Goal: Transaction & Acquisition: Purchase product/service

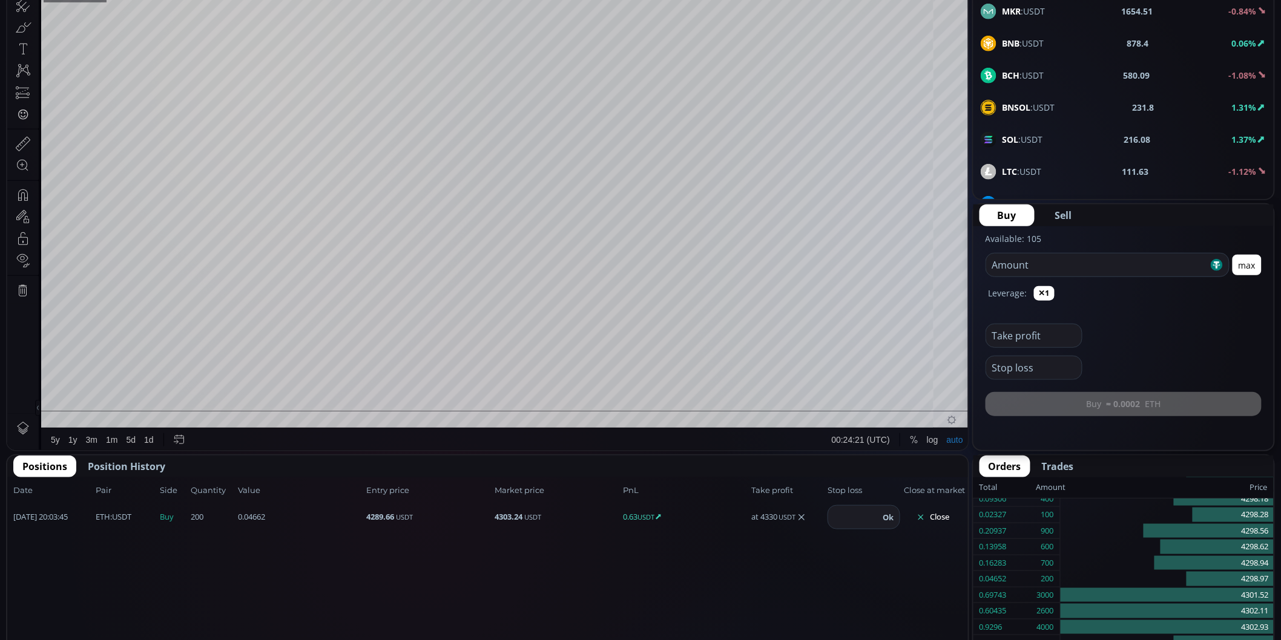
scroll to position [110, 0]
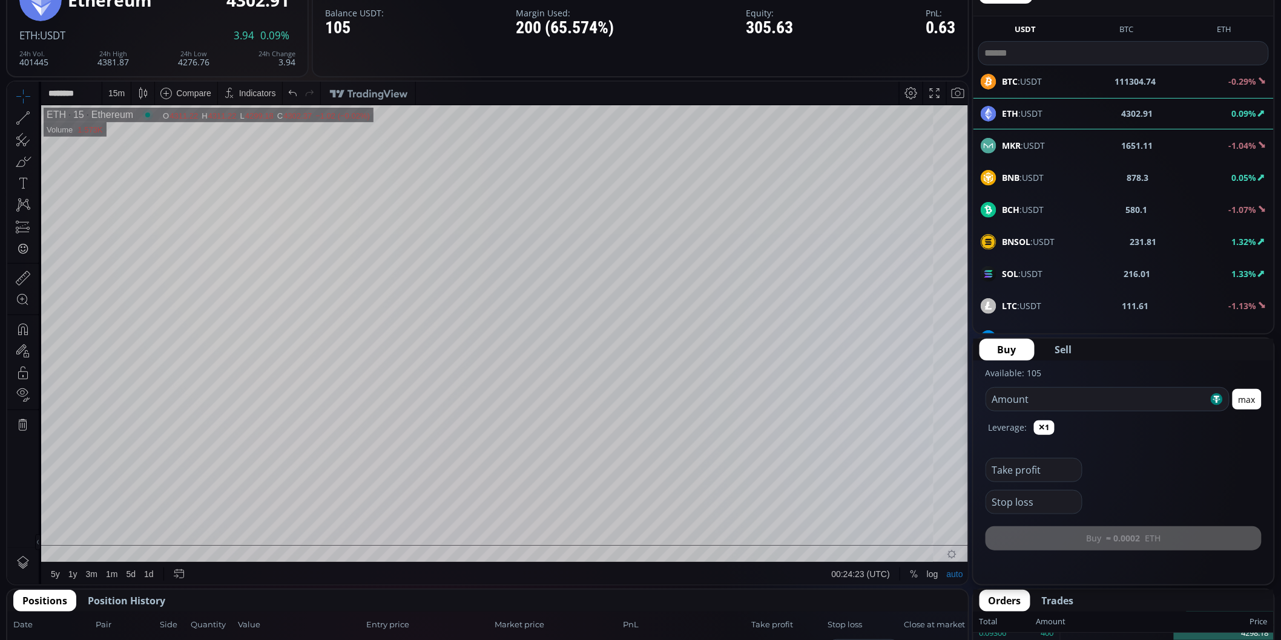
click at [125, 93] on div "15 m" at bounding box center [116, 92] width 28 height 23
click at [127, 137] on div "1 minute" at bounding box center [126, 137] width 33 height 10
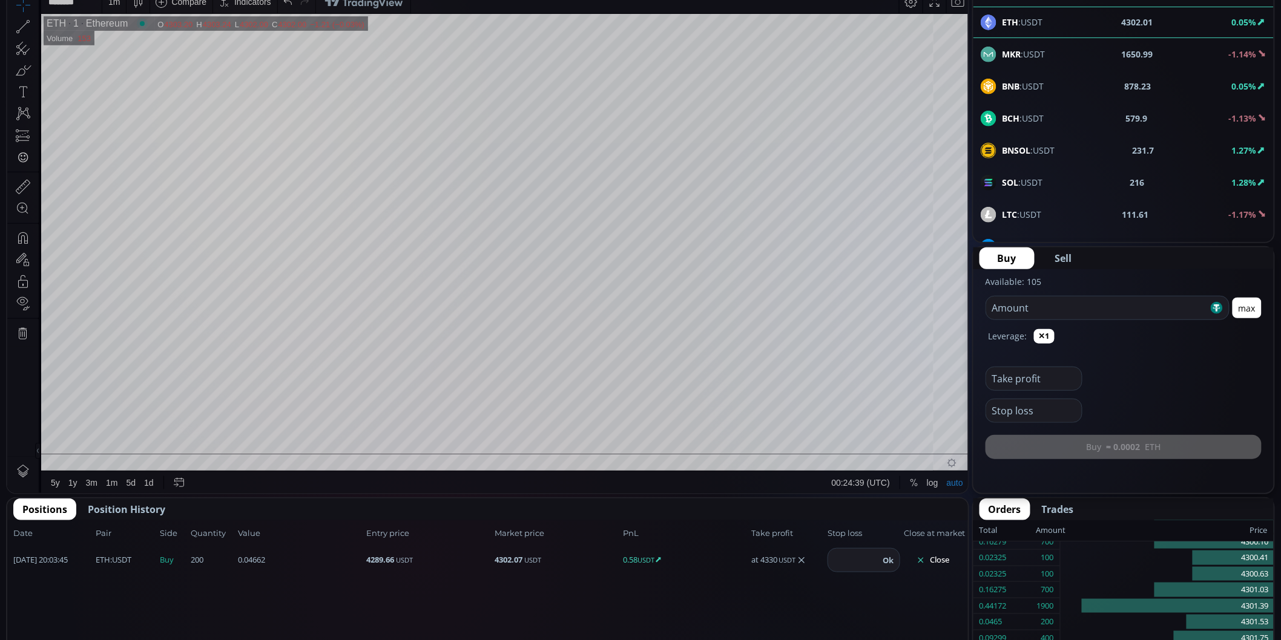
scroll to position [235, 0]
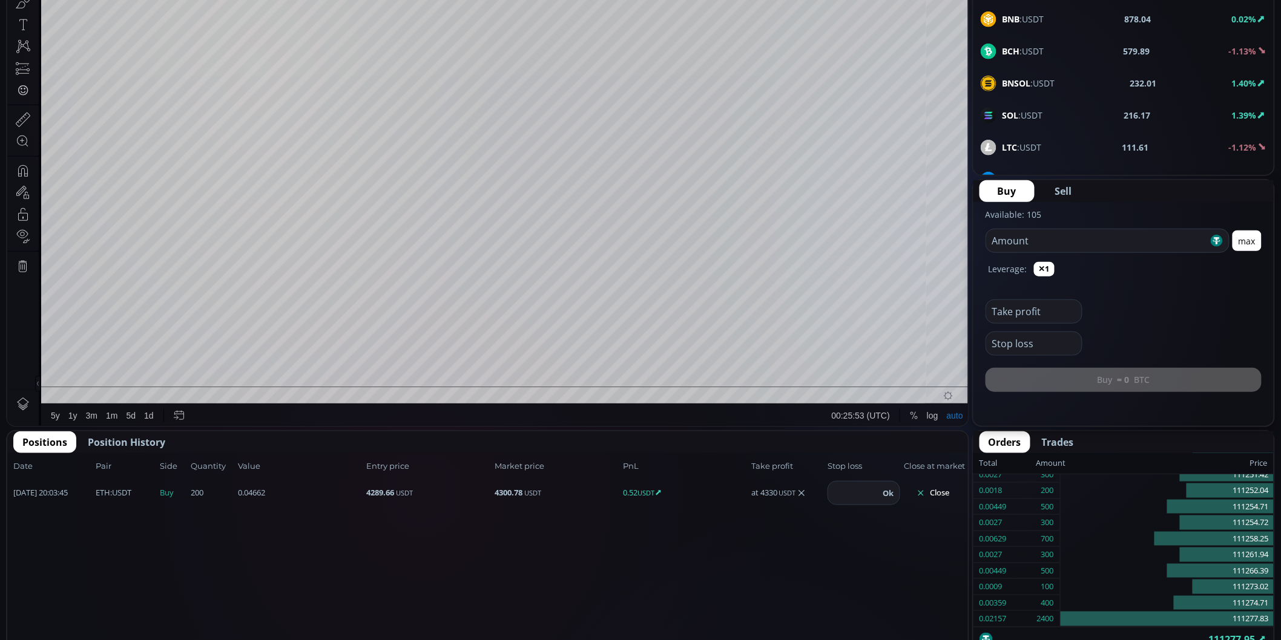
scroll to position [67, 0]
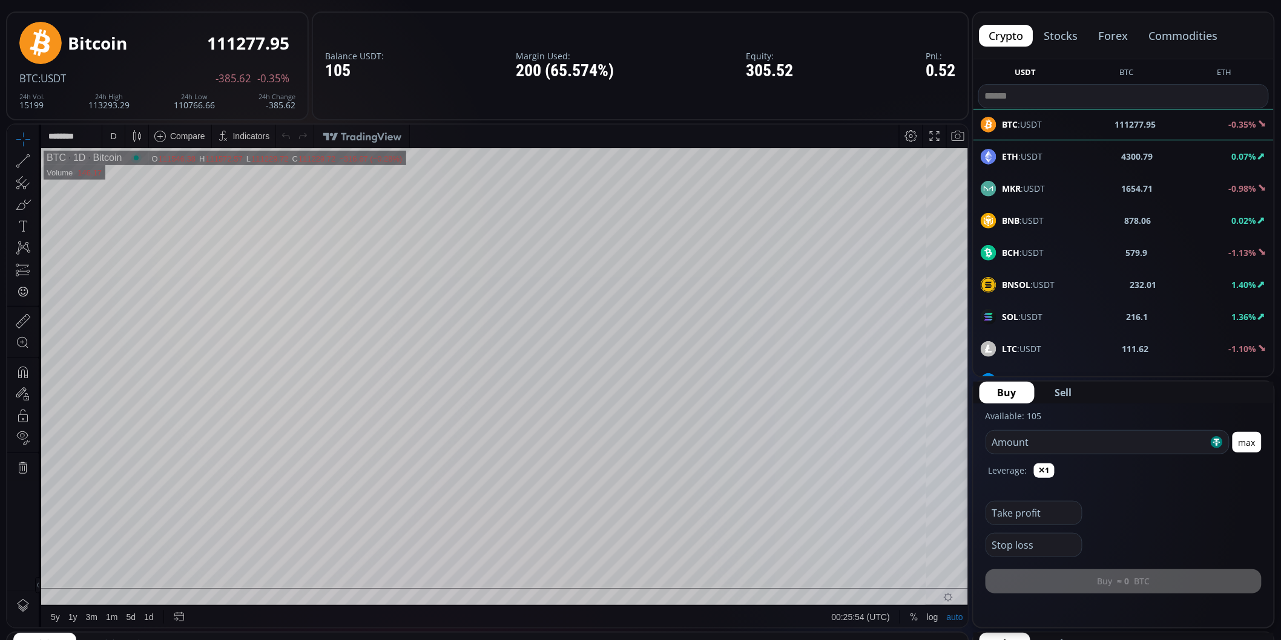
click at [1031, 161] on span "ETH :USDT" at bounding box center [1022, 156] width 41 height 13
click at [119, 132] on div "D" at bounding box center [113, 135] width 22 height 23
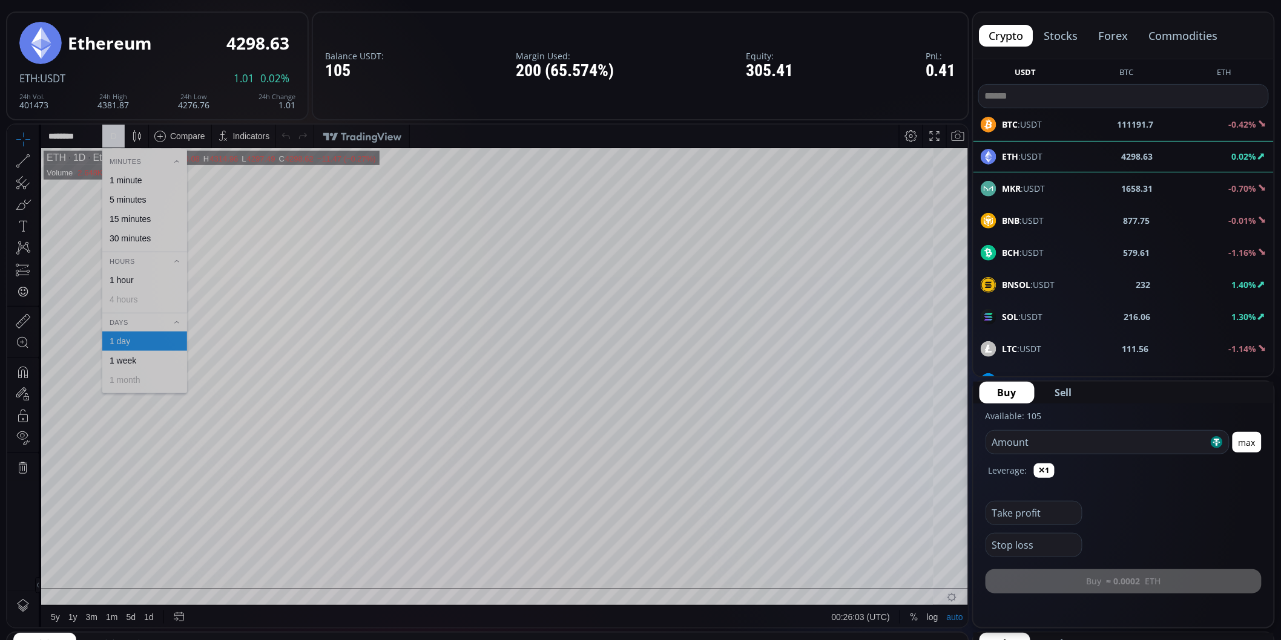
click at [133, 165] on div "Minutes" at bounding box center [144, 160] width 85 height 13
click at [139, 160] on div "Minutes" at bounding box center [144, 160] width 85 height 13
click at [149, 236] on div "30 minutes" at bounding box center [130, 238] width 41 height 10
click at [120, 134] on div "30 m" at bounding box center [116, 136] width 16 height 10
click at [142, 212] on div "15 minutes" at bounding box center [144, 218] width 85 height 19
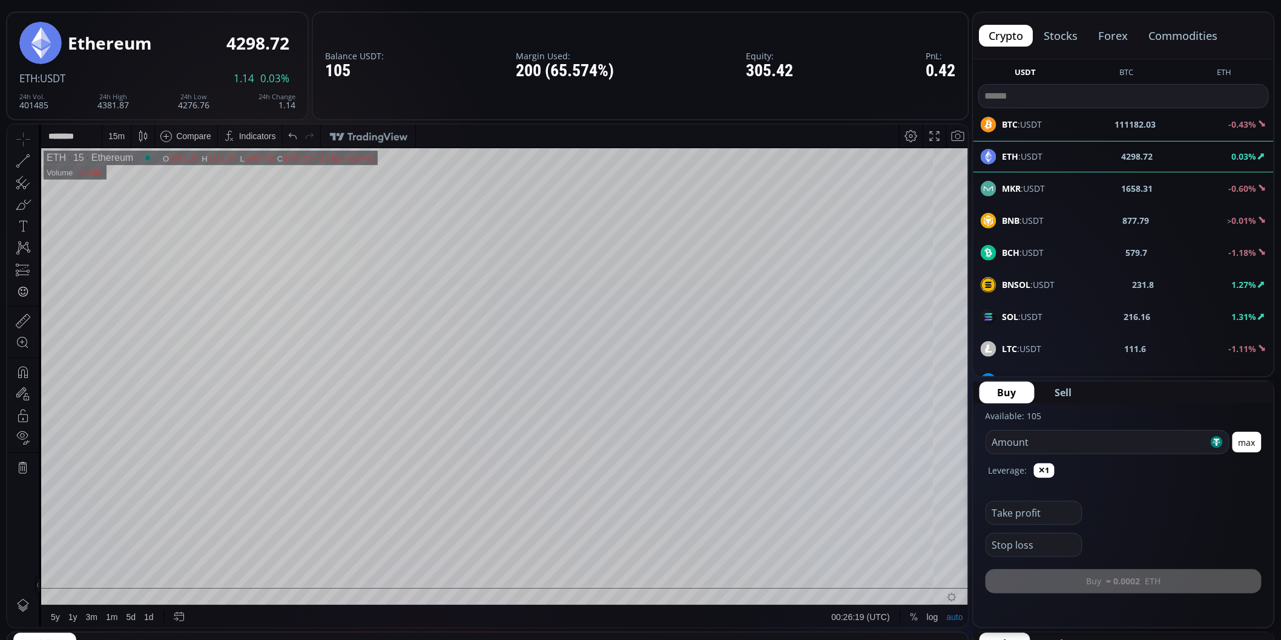
click at [118, 137] on div "15 m" at bounding box center [116, 136] width 16 height 10
click at [125, 200] on div "5 minutes" at bounding box center [128, 199] width 37 height 10
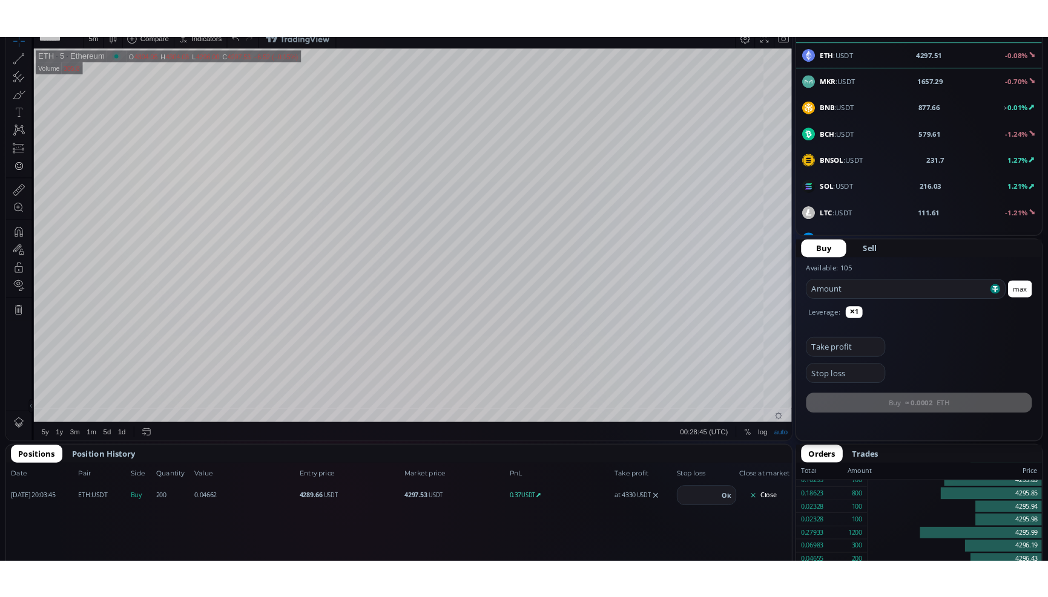
scroll to position [269, 0]
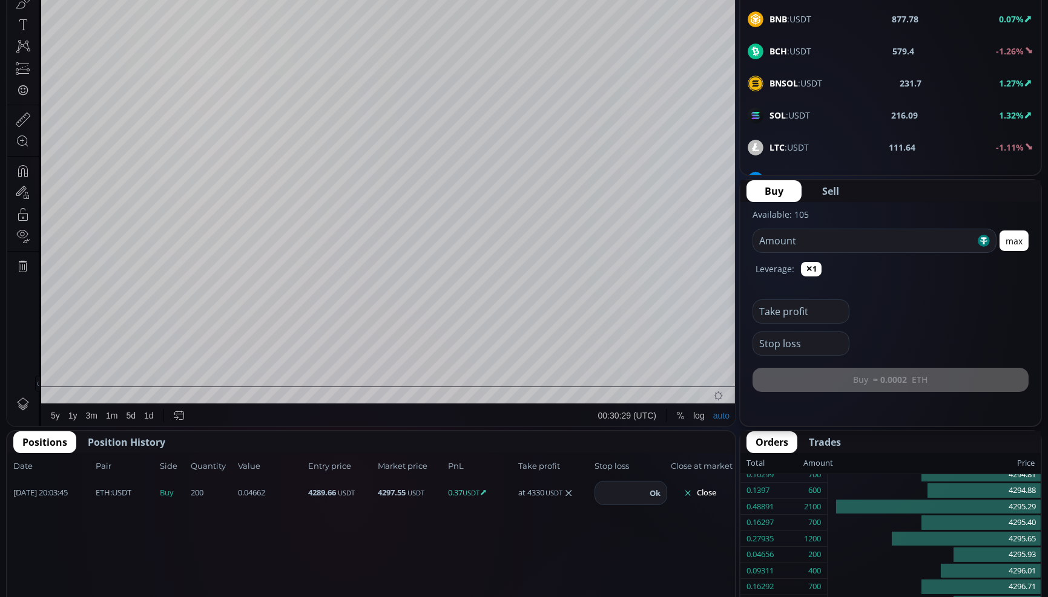
click at [573, 493] on icon at bounding box center [568, 493] width 10 height 10
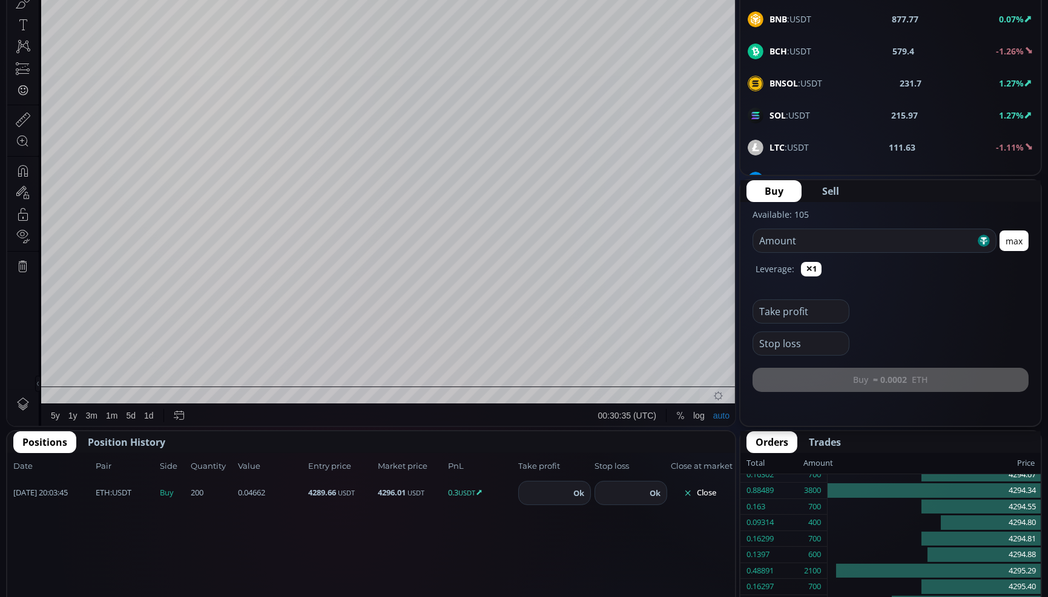
click at [556, 496] on input "number" at bounding box center [544, 493] width 51 height 23
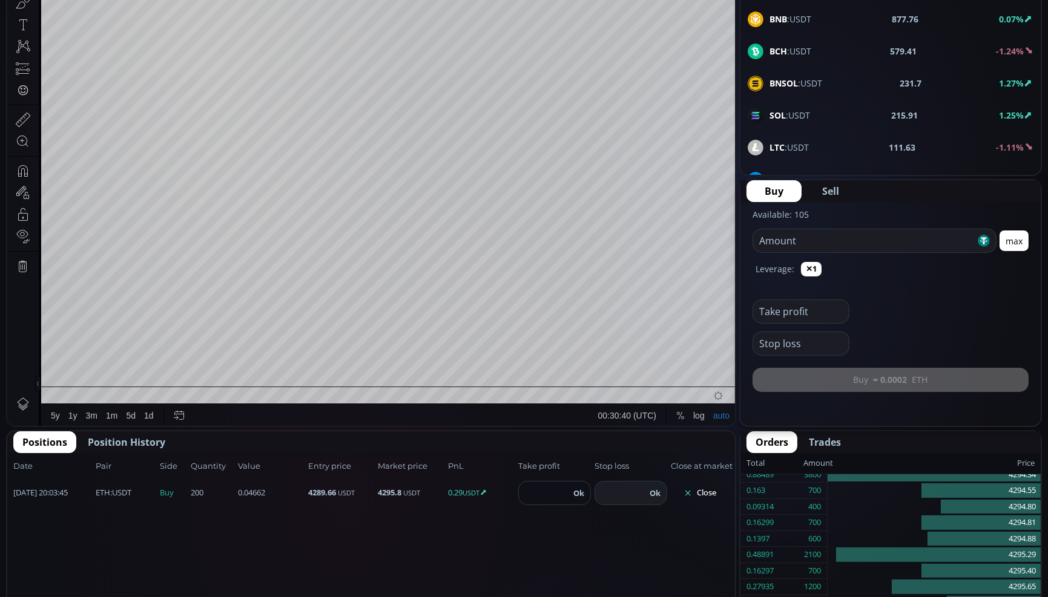
type input "****"
click at [571, 491] on button "Ok" at bounding box center [579, 493] width 18 height 13
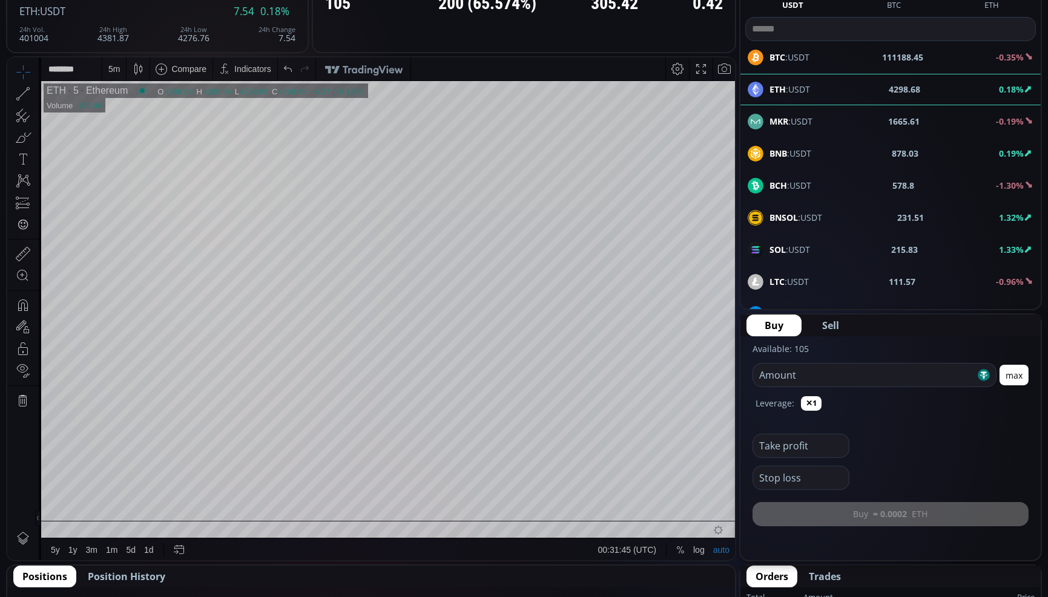
scroll to position [0, 0]
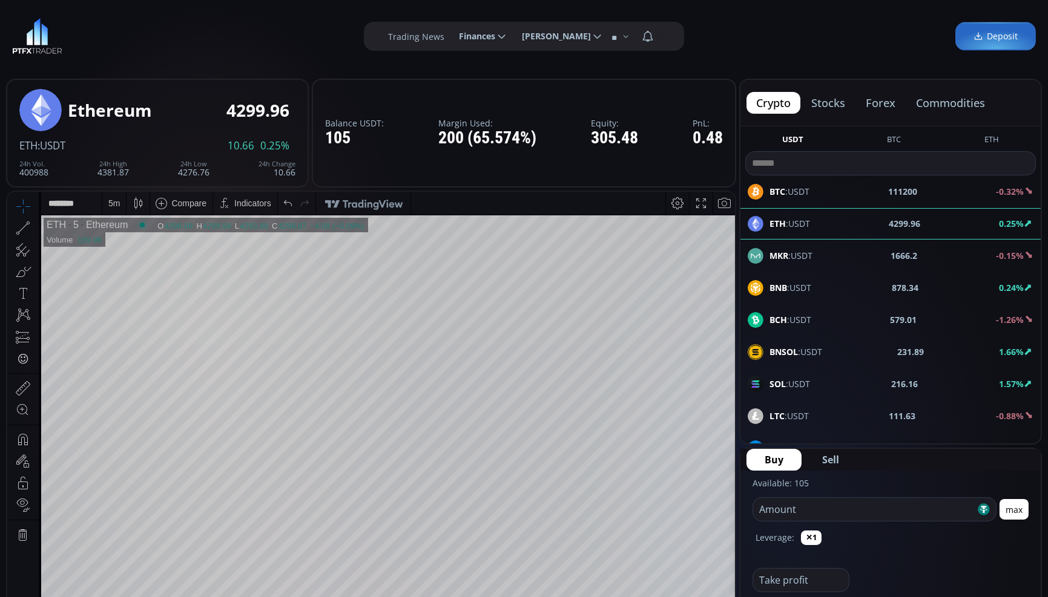
click at [884, 198] on div "BTC :USDT 111200 -0.32%" at bounding box center [890, 192] width 286 height 16
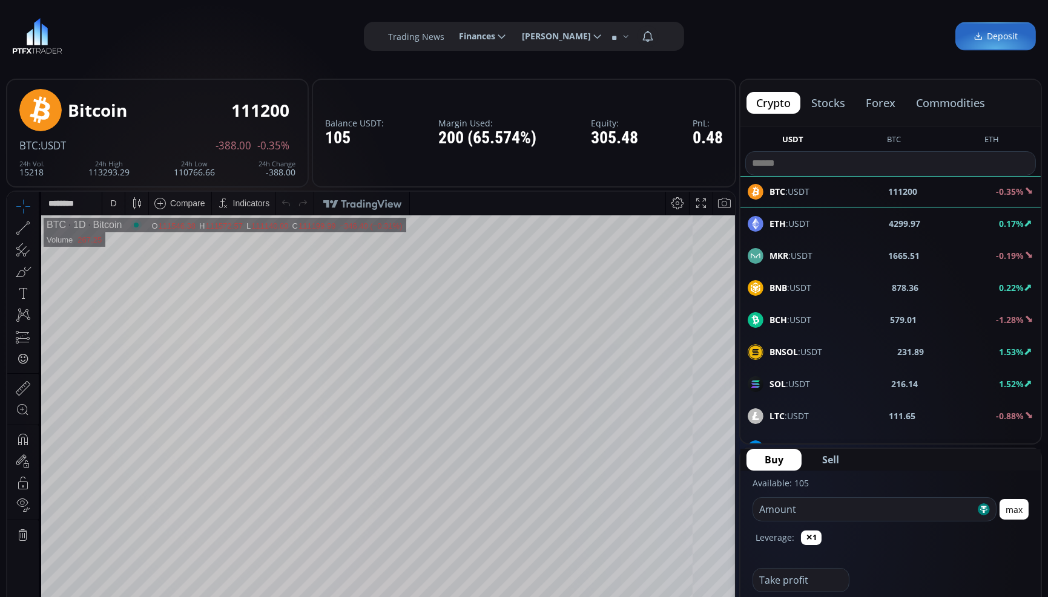
click at [108, 202] on div "D" at bounding box center [113, 202] width 10 height 23
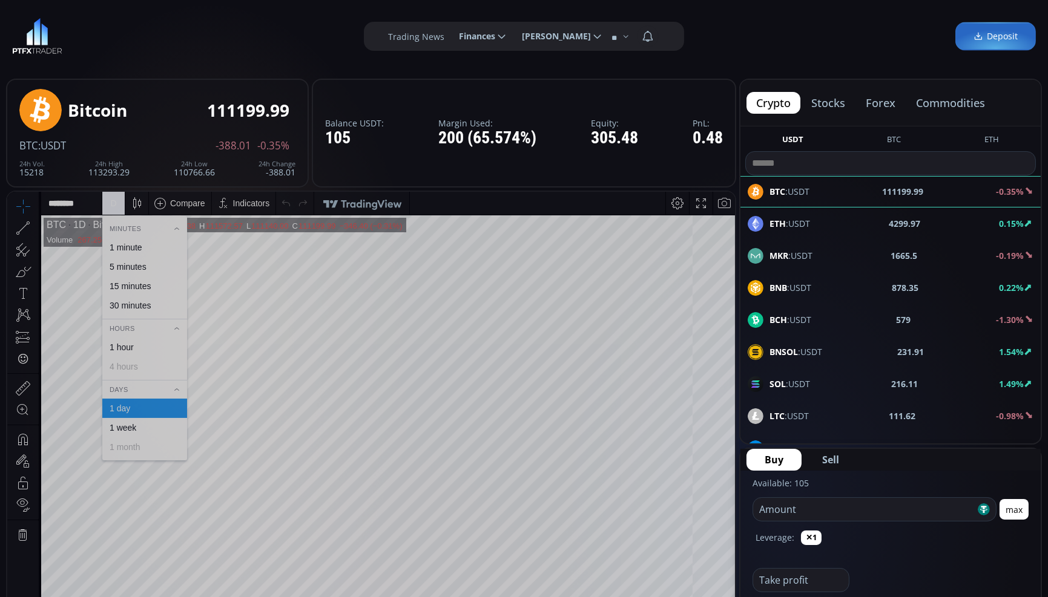
click at [149, 349] on div "1 hour" at bounding box center [144, 347] width 74 height 10
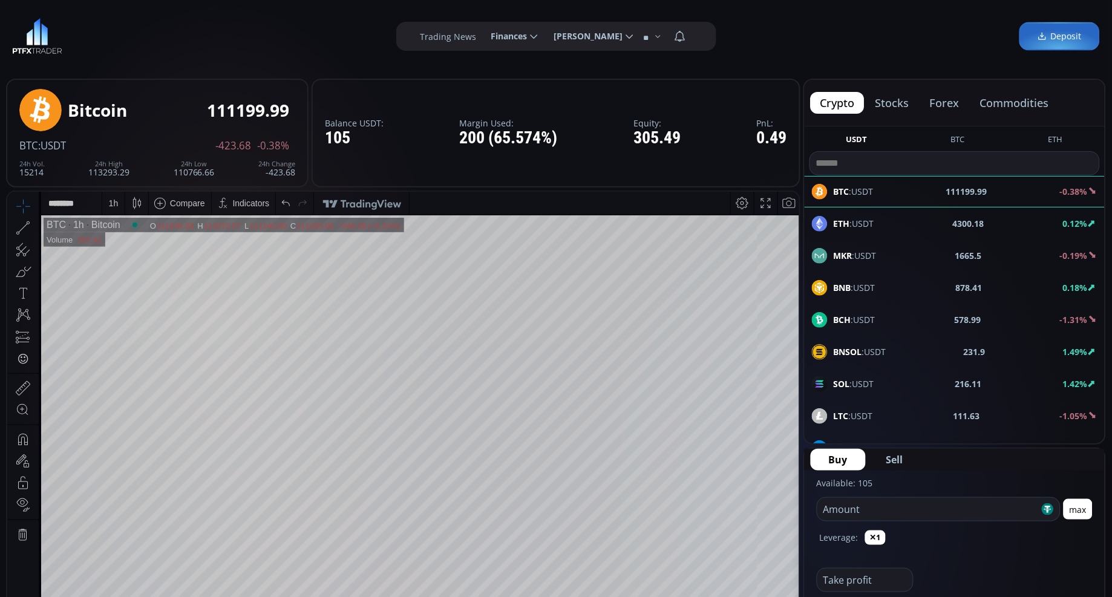
scroll to position [134, 0]
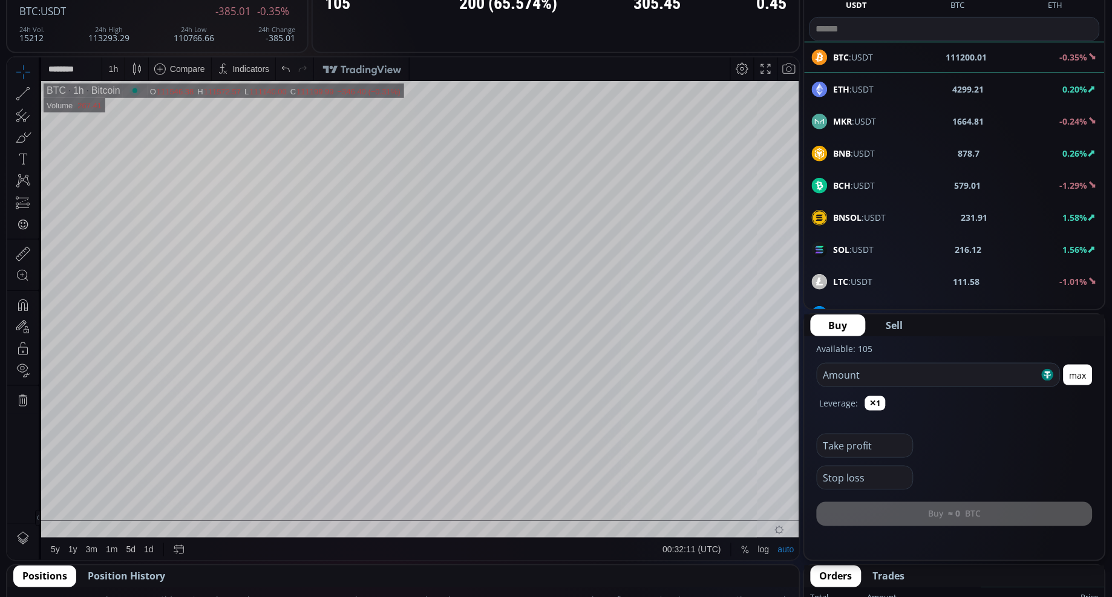
click at [113, 66] on div "1 h" at bounding box center [114, 69] width 10 height 10
click at [125, 134] on div "5 minutes" at bounding box center [128, 132] width 37 height 10
click at [112, 59] on div "5 m" at bounding box center [113, 68] width 11 height 23
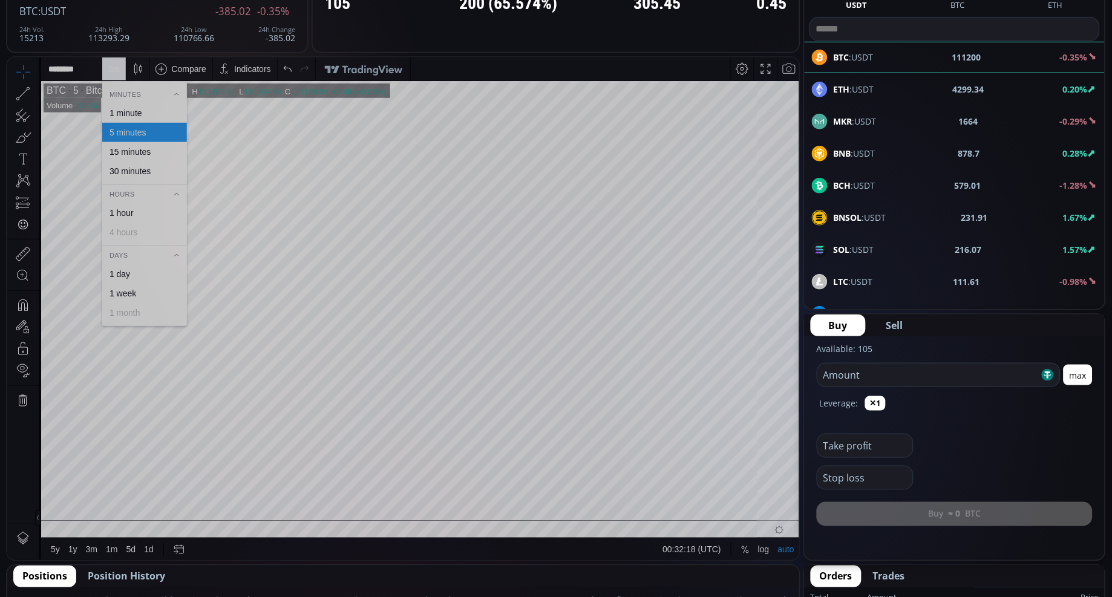
click at [146, 171] on div "30 minutes" at bounding box center [130, 171] width 41 height 10
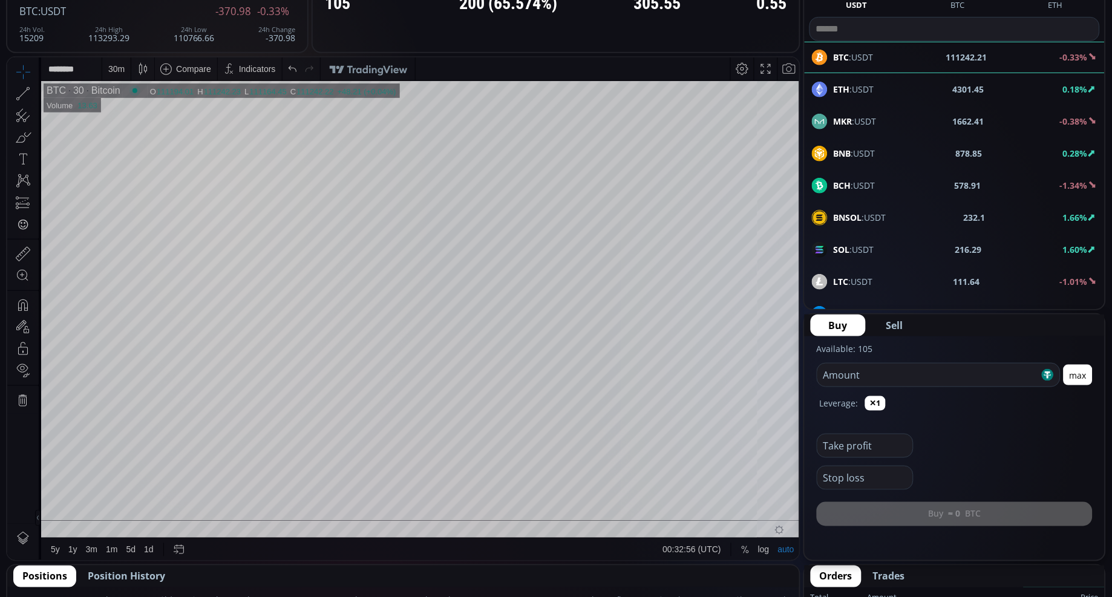
scroll to position [67, 0]
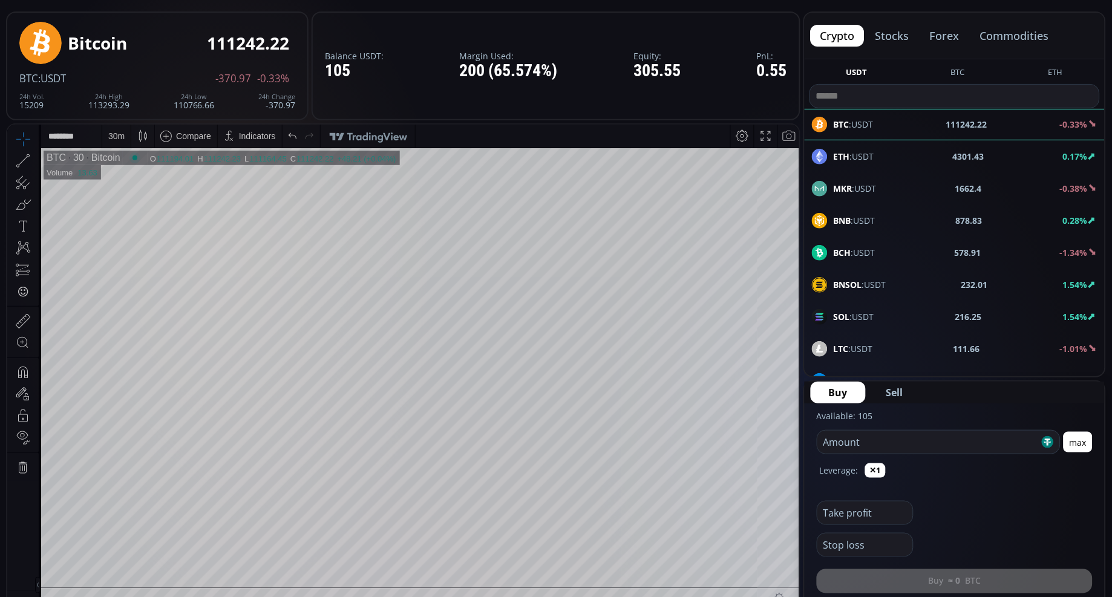
click at [114, 138] on div "30 m" at bounding box center [116, 136] width 16 height 10
click at [860, 158] on span "ETH :USDT" at bounding box center [854, 156] width 41 height 13
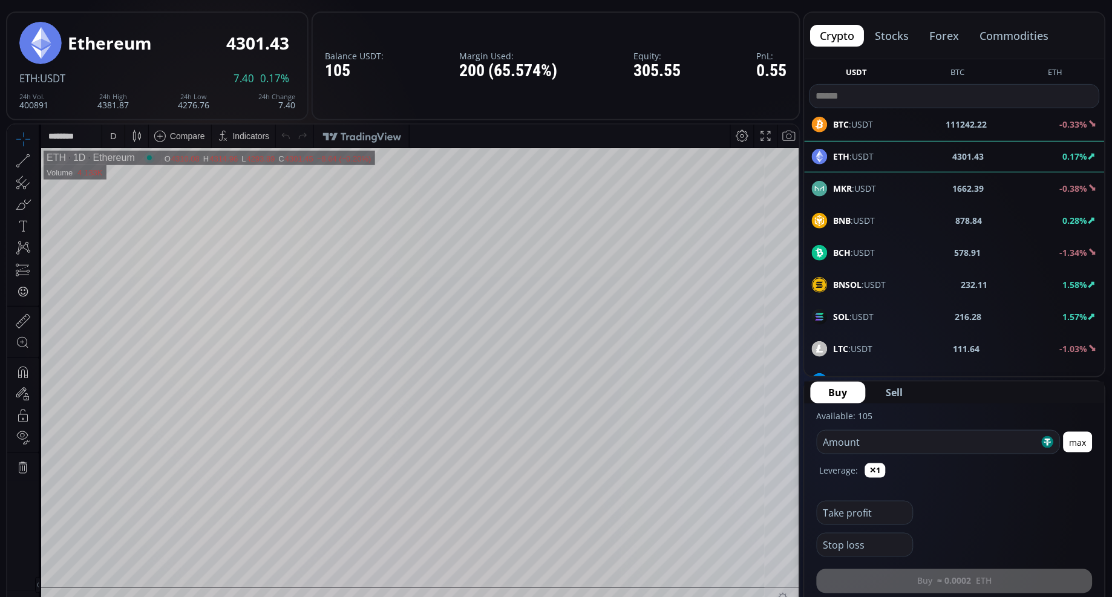
click at [114, 134] on div "D" at bounding box center [113, 136] width 6 height 10
click at [128, 182] on div "1 minute" at bounding box center [126, 180] width 33 height 10
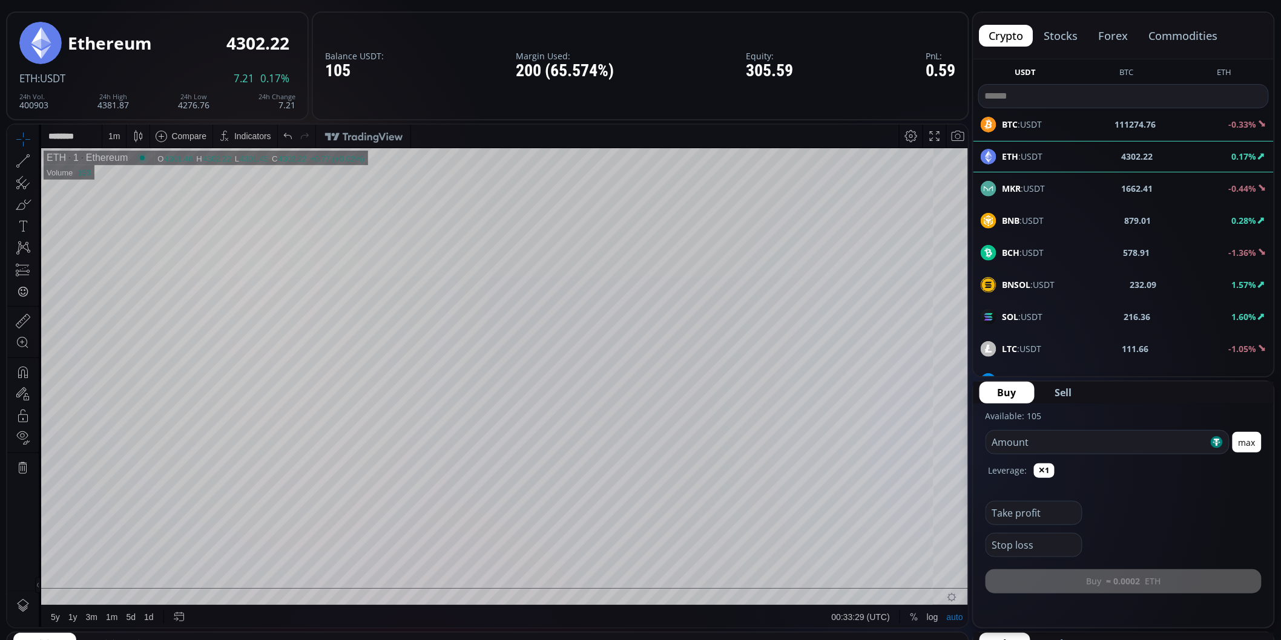
scroll to position [202, 0]
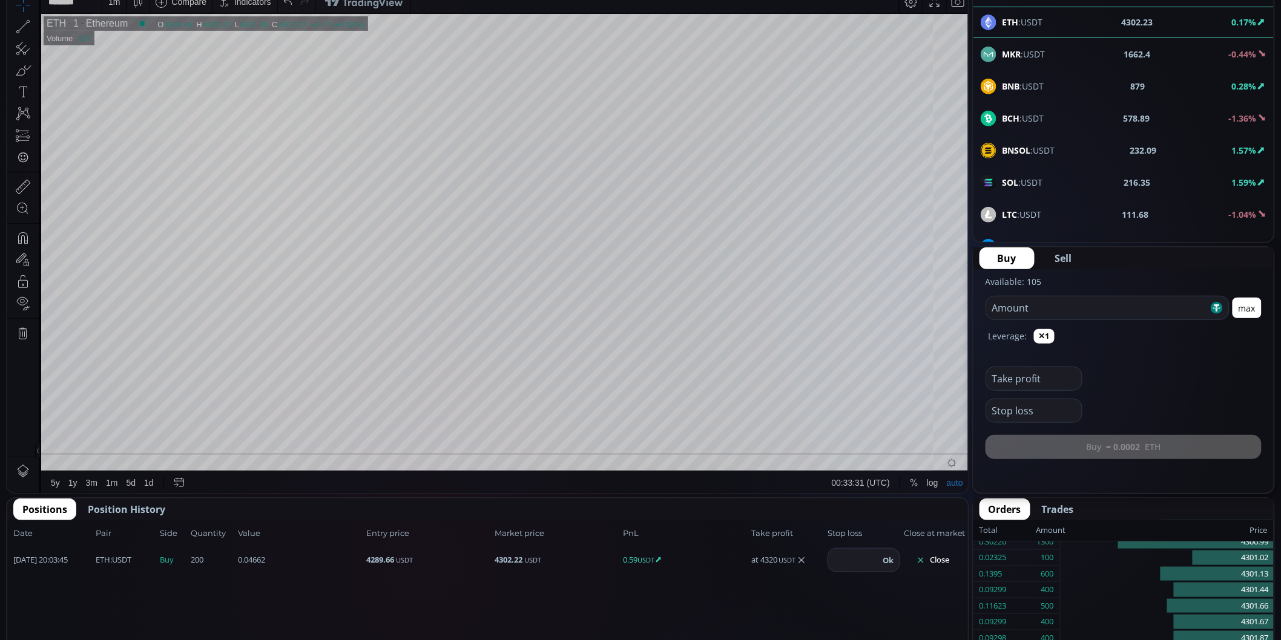
click at [802, 560] on icon at bounding box center [801, 561] width 10 height 10
click at [763, 558] on input "number" at bounding box center [777, 560] width 51 height 23
type input "****"
click at [817, 559] on button "Ok" at bounding box center [812, 560] width 18 height 13
click at [857, 558] on input "number" at bounding box center [853, 560] width 51 height 23
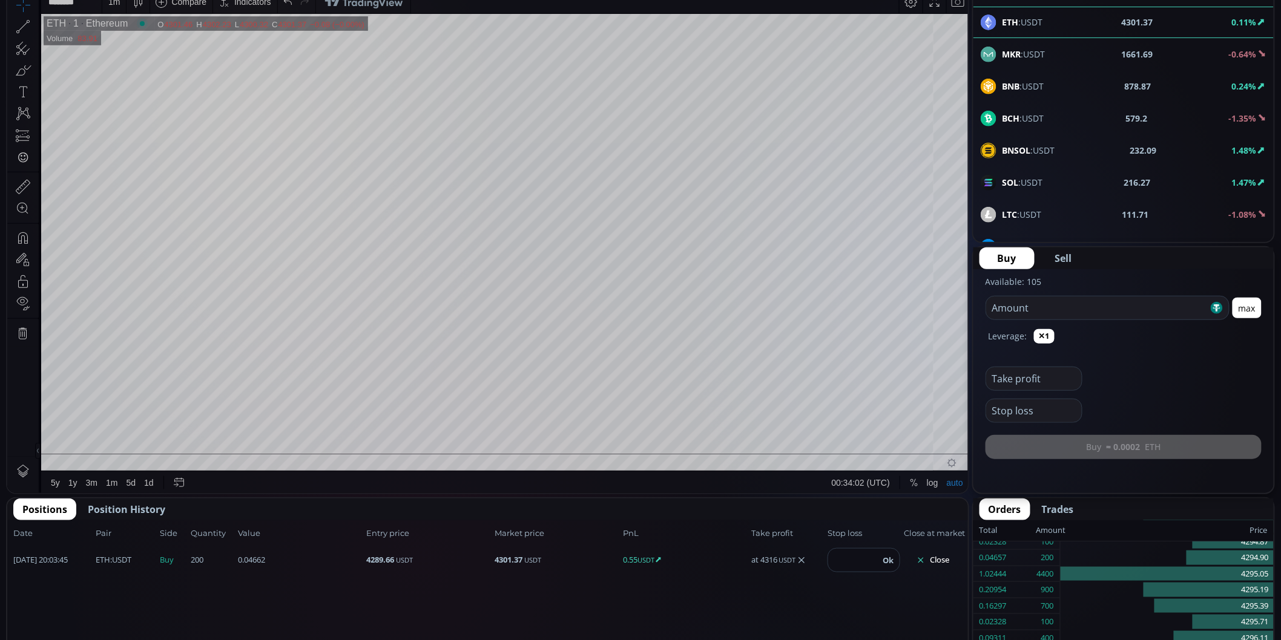
type input "****"
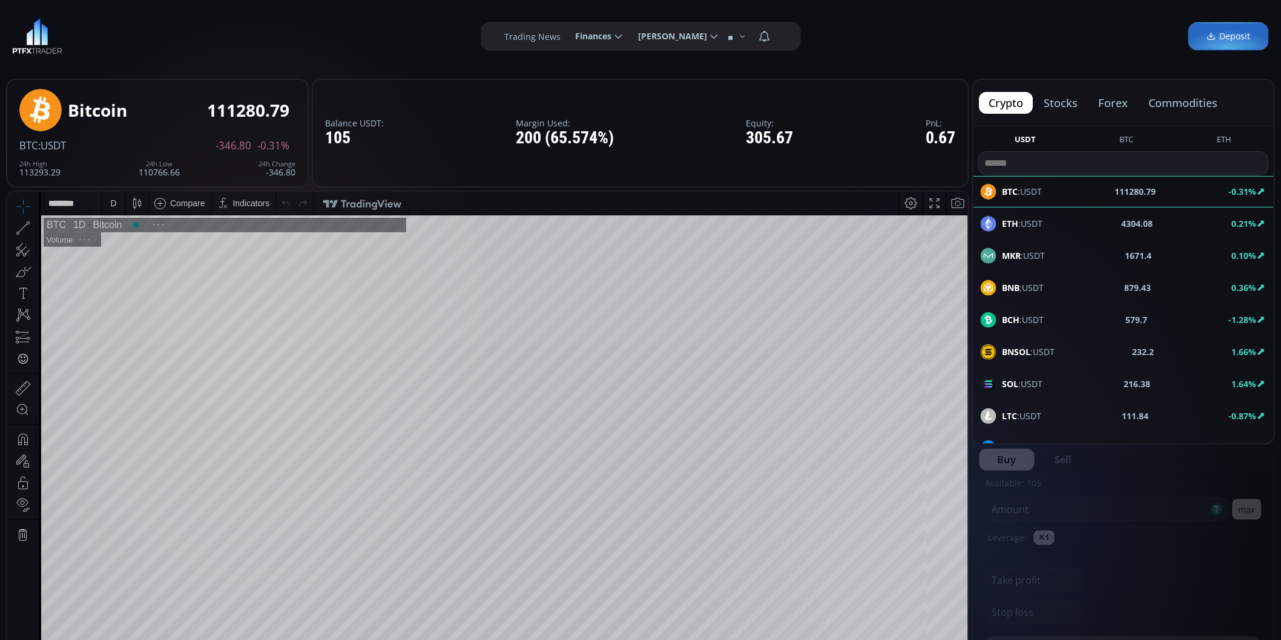
scroll to position [168, 0]
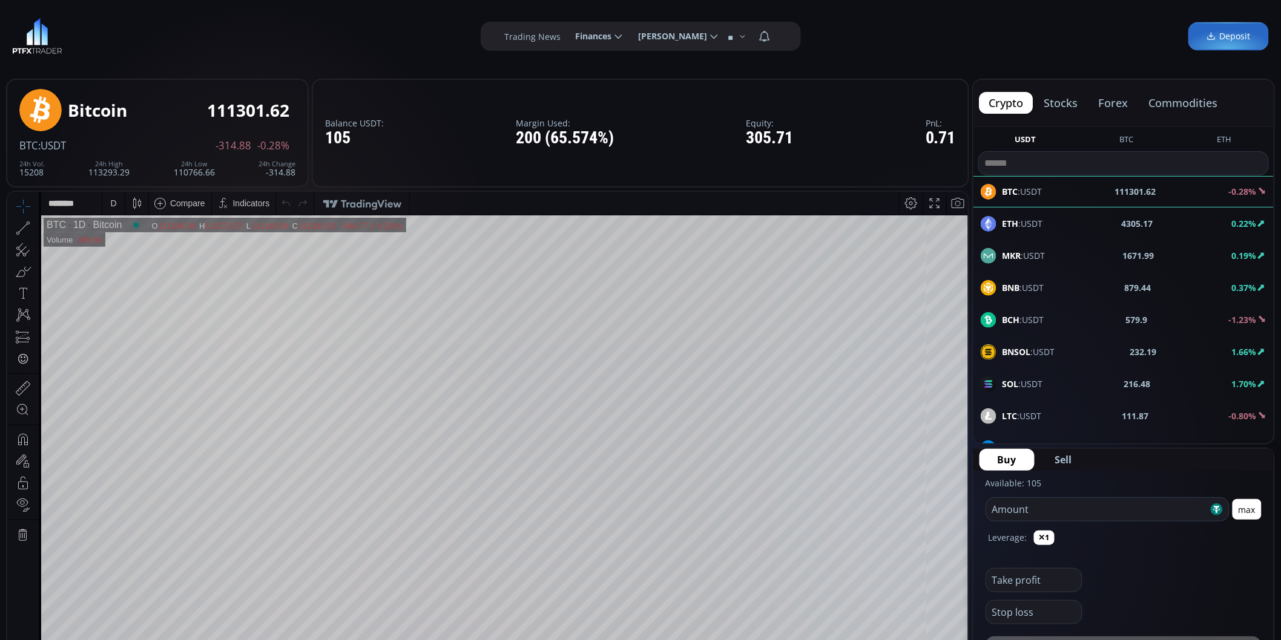
scroll to position [67, 0]
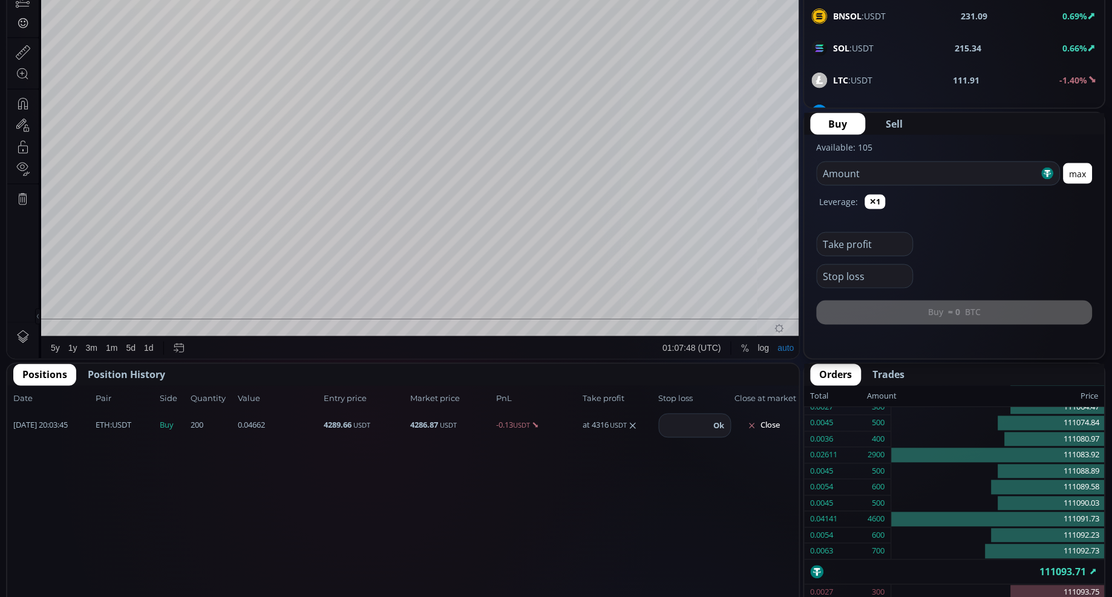
scroll to position [134, 0]
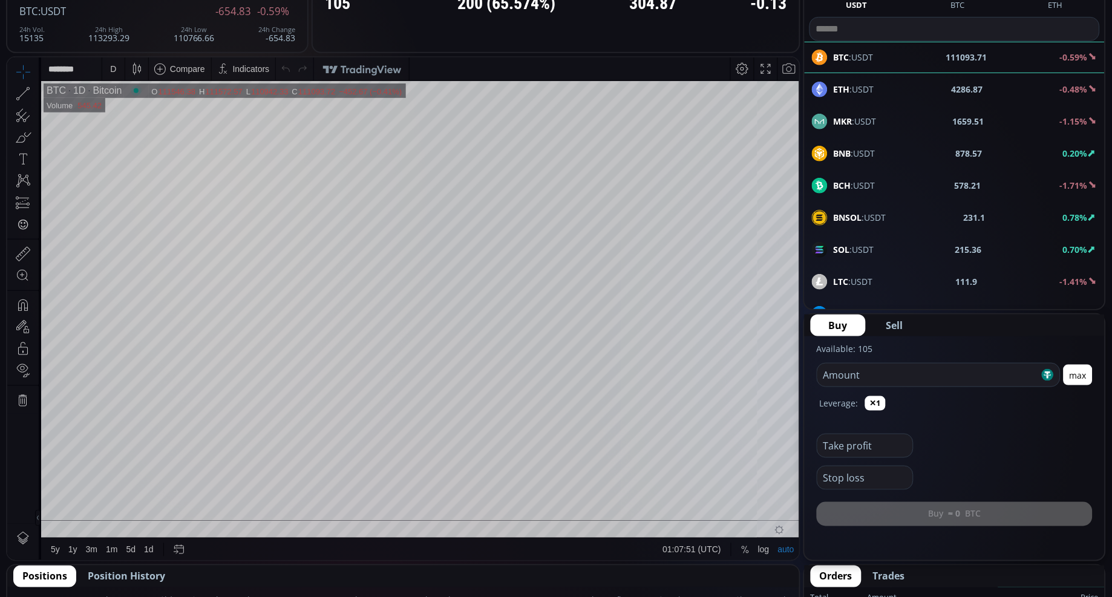
click at [850, 89] on span "ETH :USDT" at bounding box center [854, 89] width 41 height 13
click at [105, 66] on div "D" at bounding box center [113, 68] width 22 height 23
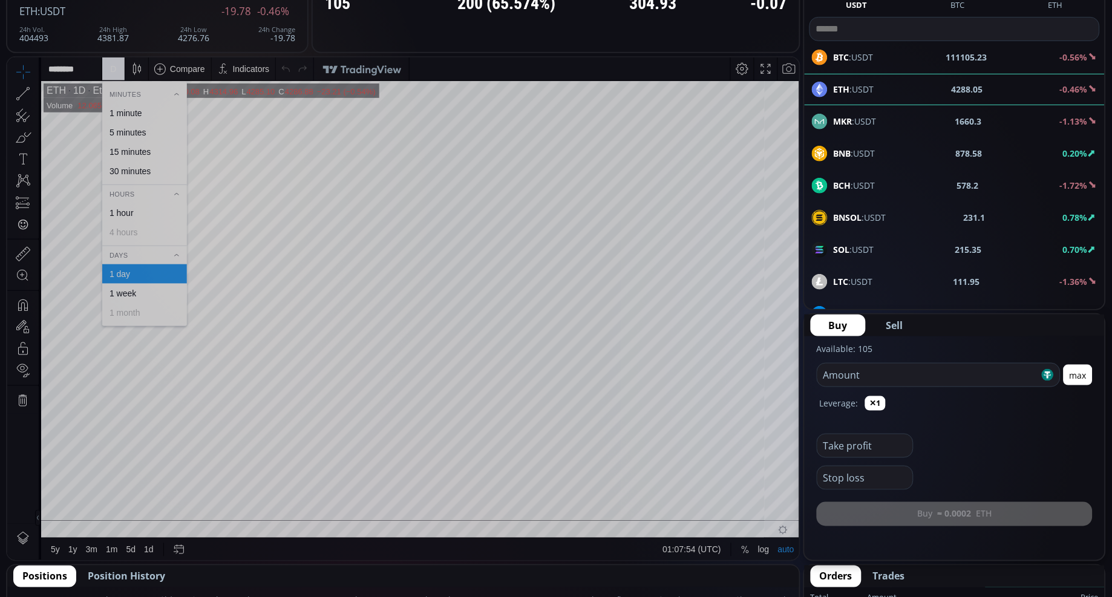
click at [123, 116] on div "1 minute" at bounding box center [126, 113] width 33 height 10
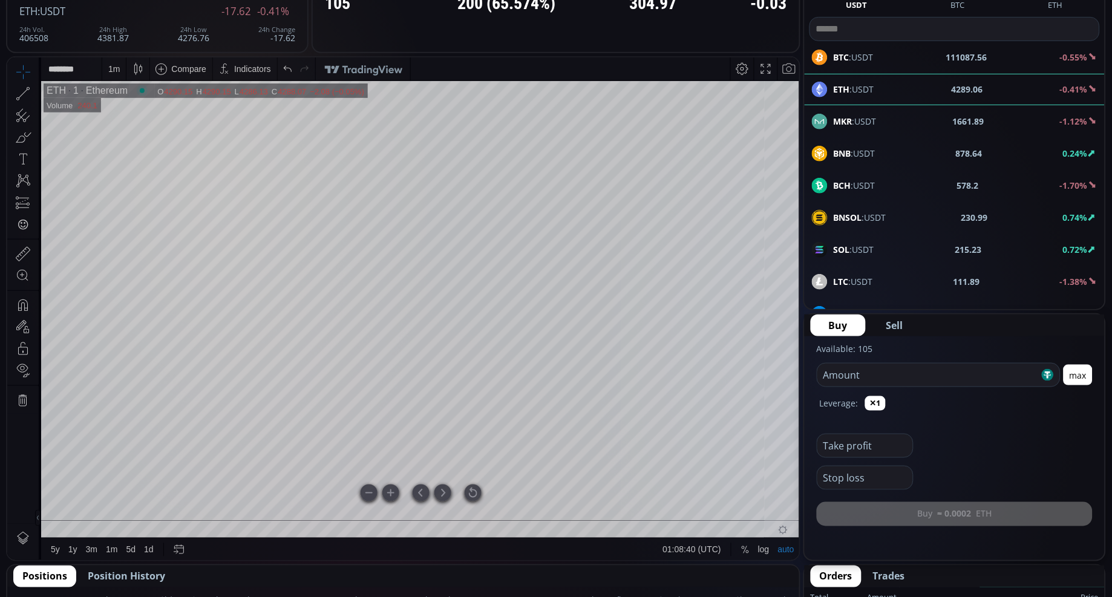
click at [478, 492] on div at bounding box center [473, 492] width 17 height 17
click at [1002, 456] on div "Take profit" at bounding box center [955, 442] width 276 height 32
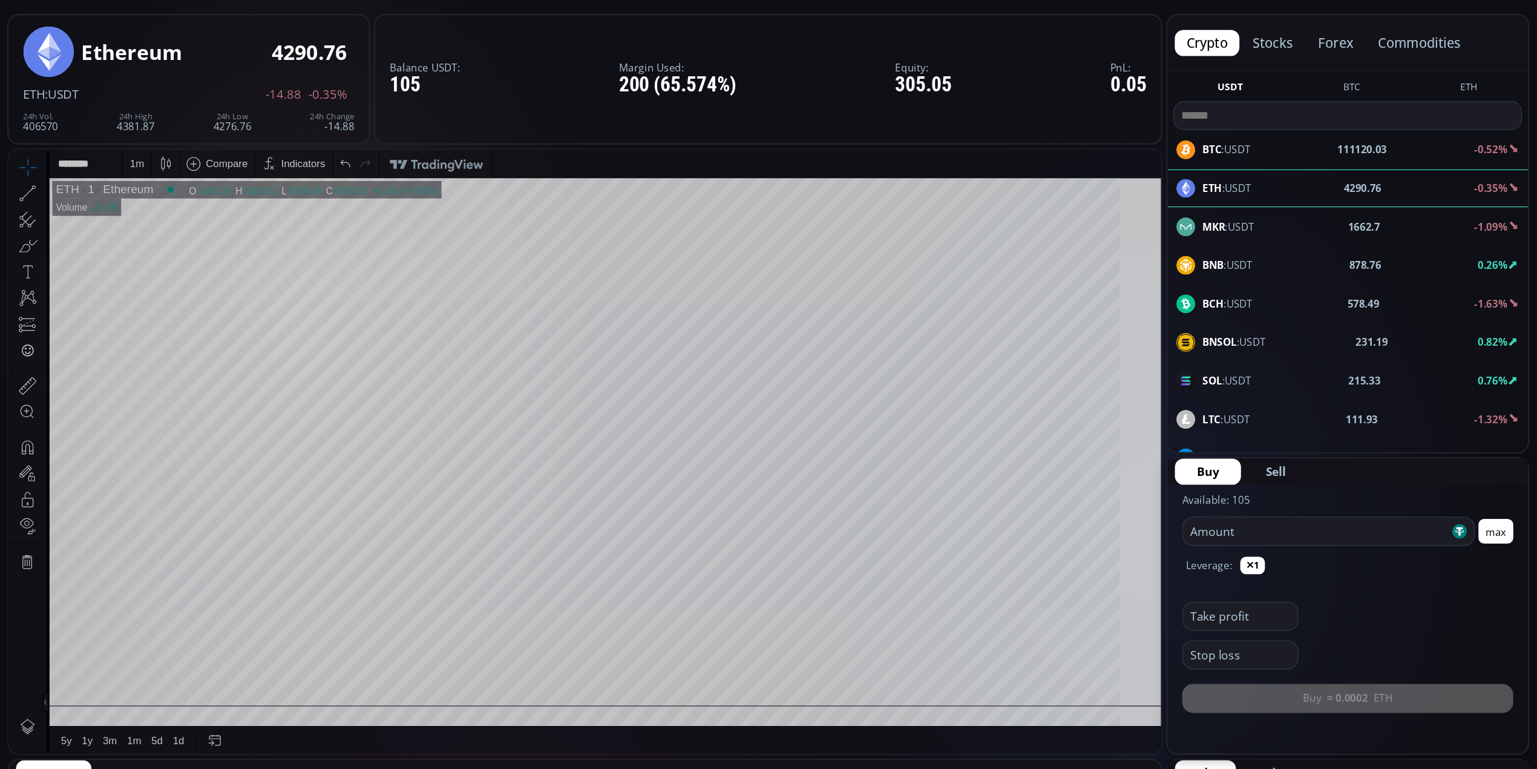
scroll to position [168, 0]
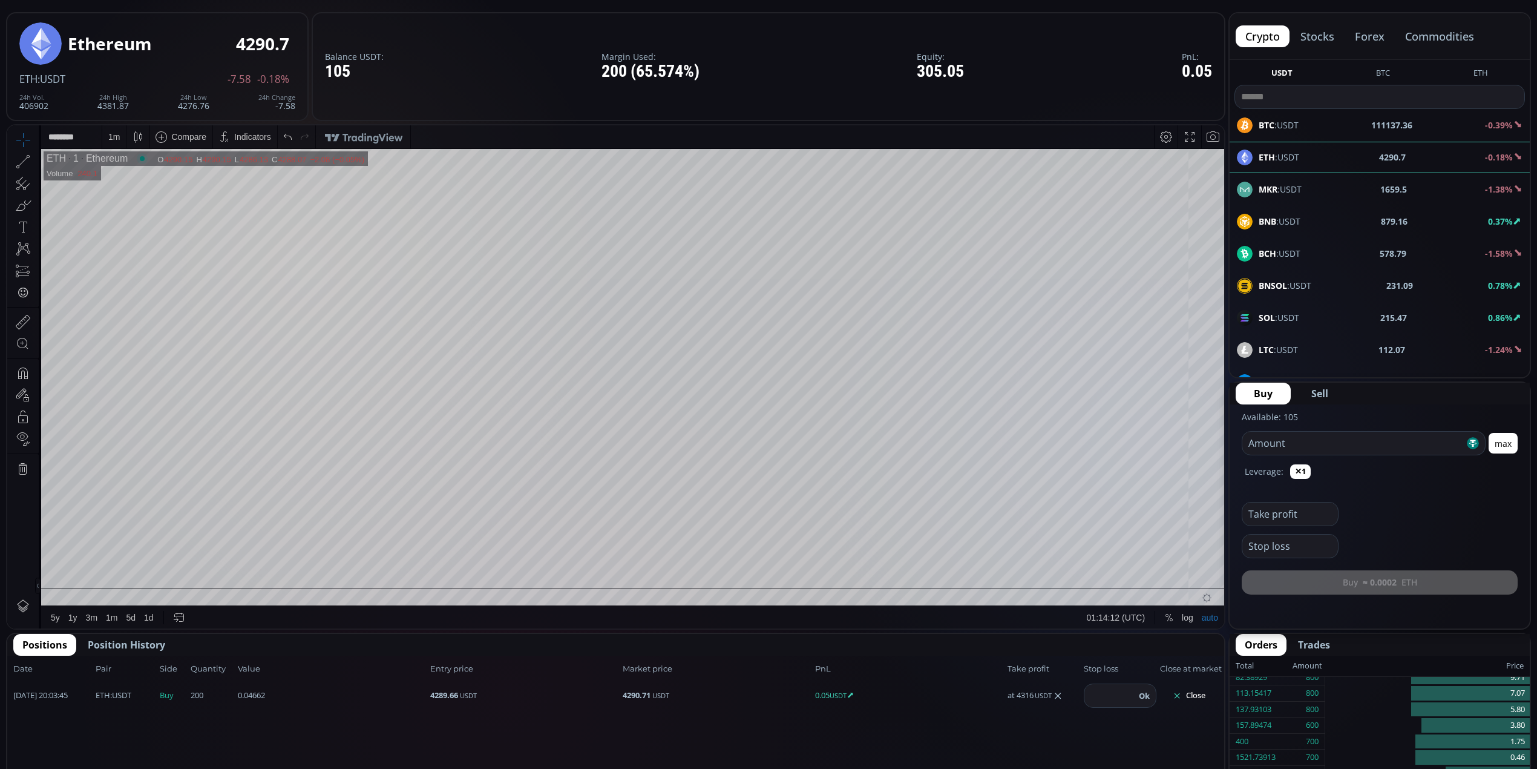
click at [717, 597] on div "Date Range 5y 1y 3m 1m 5d 1d 01:14:12 (UTC) log auto" at bounding box center [633, 617] width 1184 height 23
click at [717, 597] on div "Date Range 5y 1y 3m 1m 5d 1d 01:14:13 (UTC) log auto" at bounding box center [633, 617] width 1184 height 23
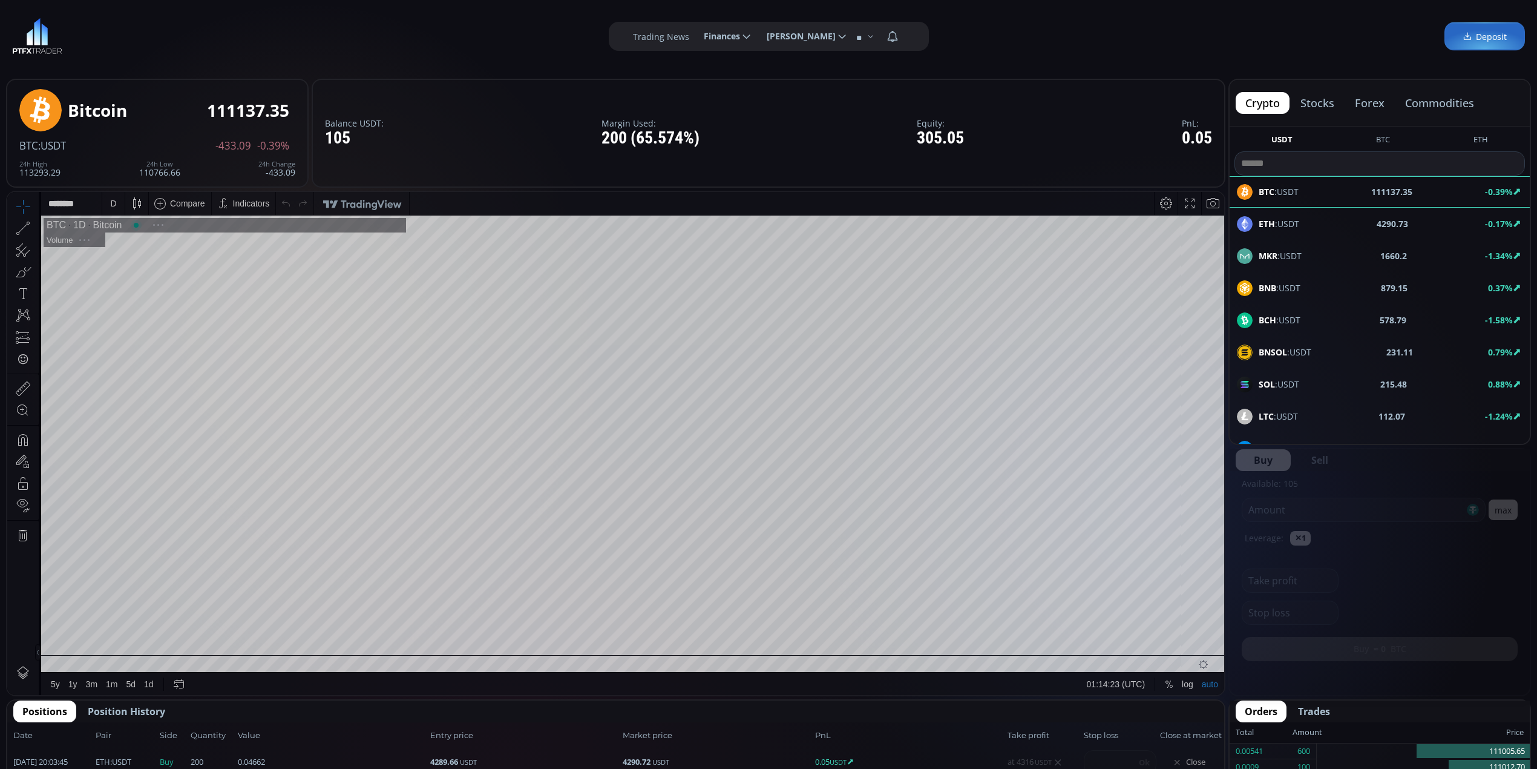
scroll to position [172, 0]
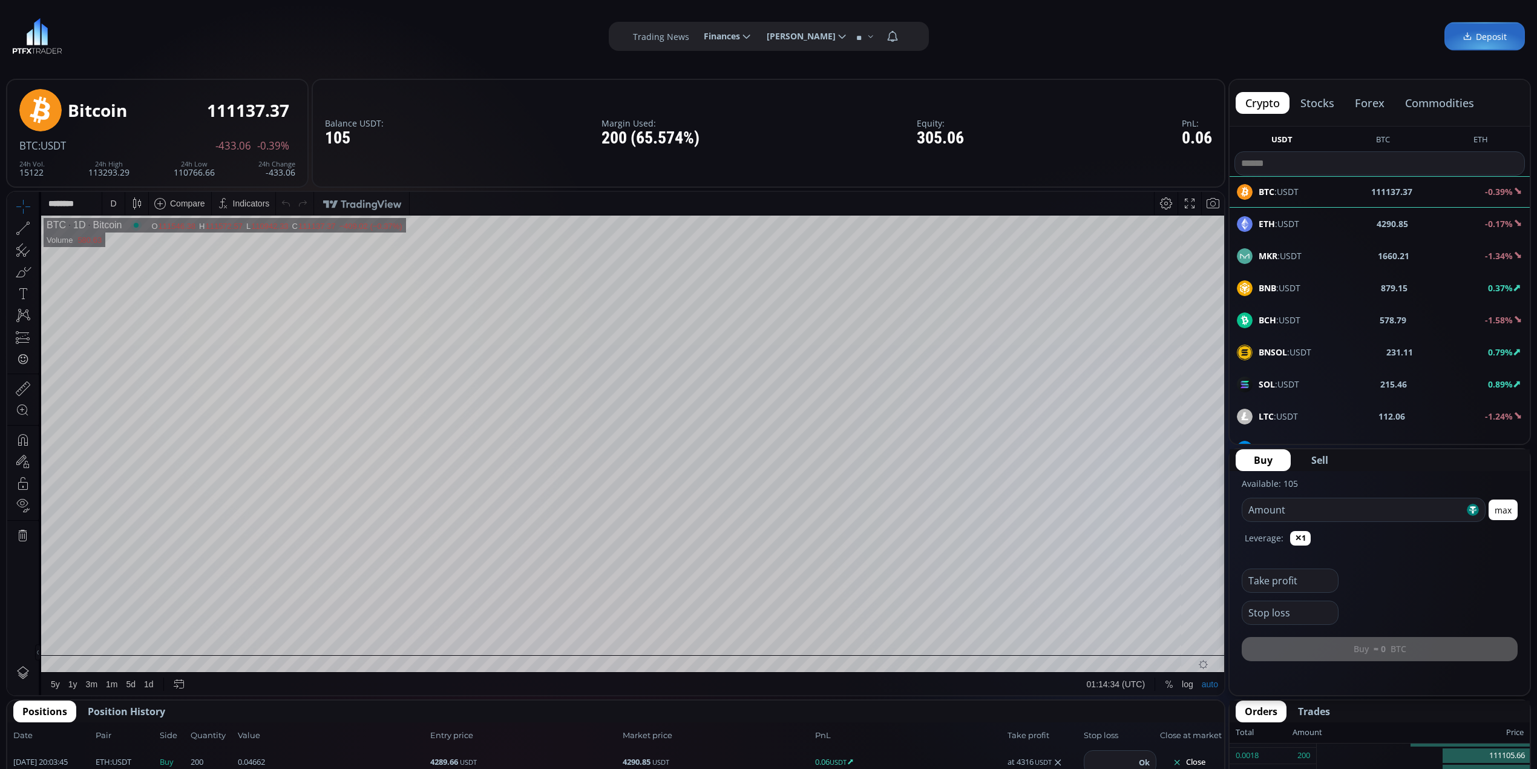
click at [1303, 228] on div "ETH :USDT 4290.85 -0.17%" at bounding box center [1380, 224] width 286 height 16
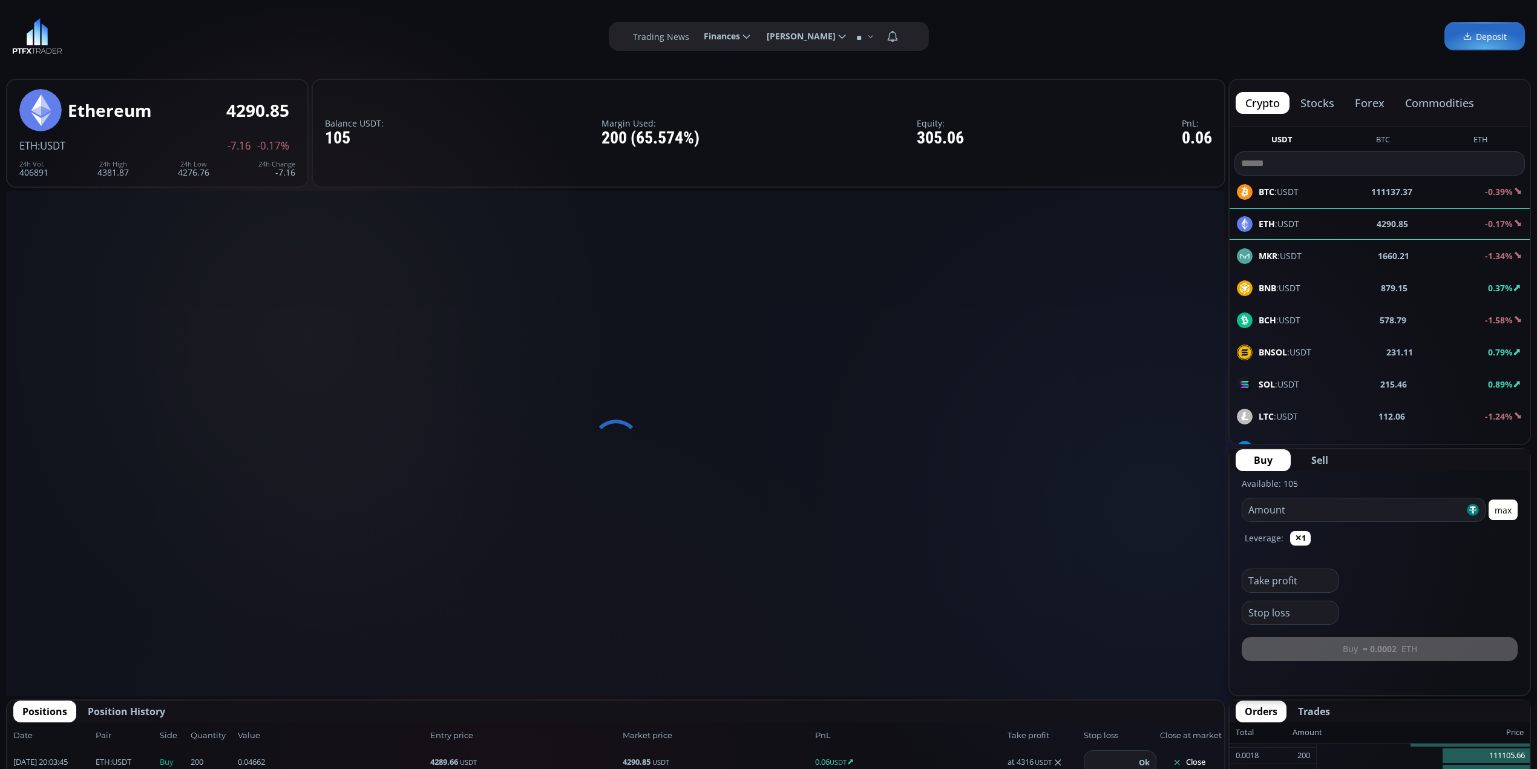
scroll to position [0, 0]
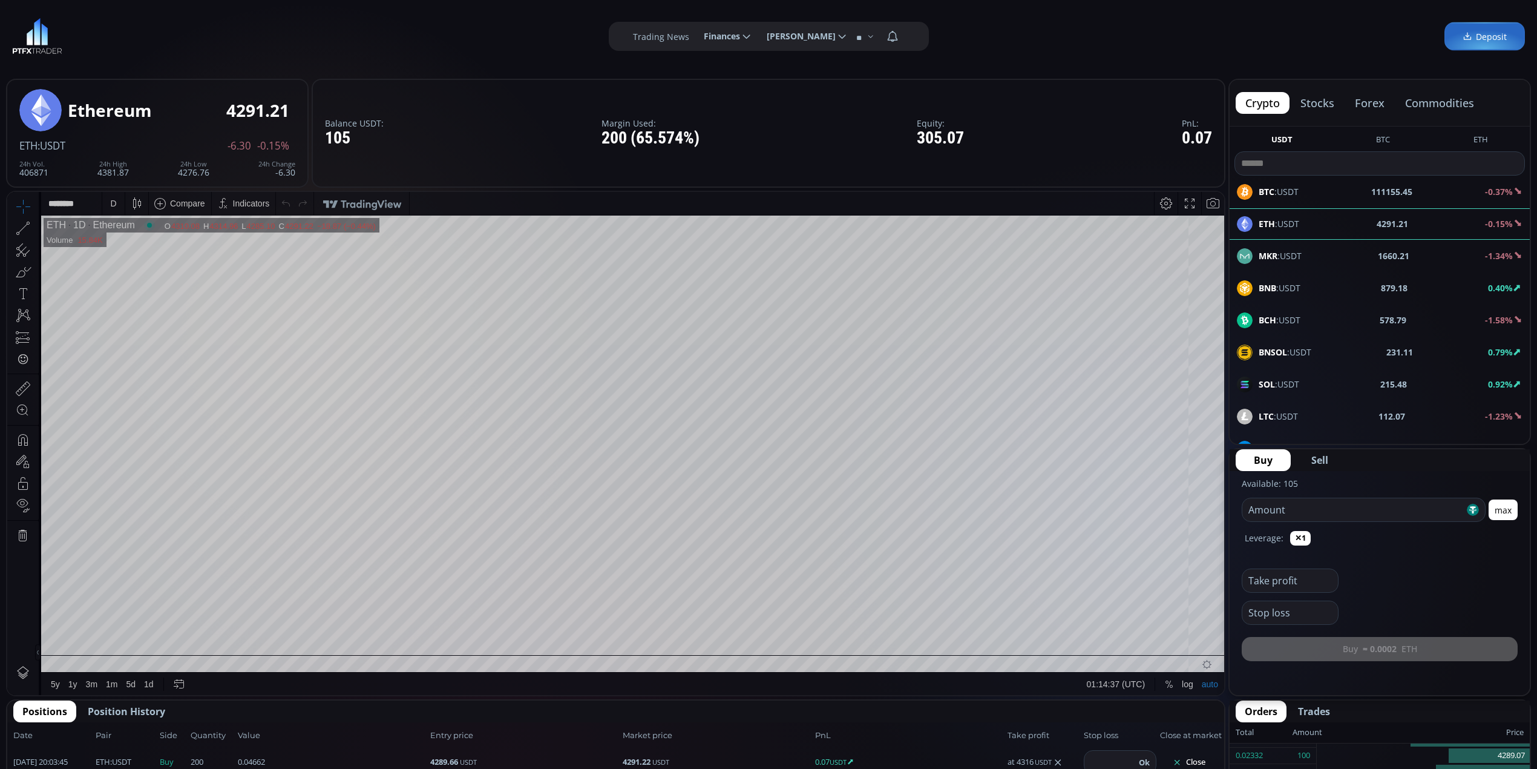
click at [108, 205] on div "D" at bounding box center [113, 203] width 10 height 23
click at [140, 249] on div "1 minute" at bounding box center [126, 248] width 33 height 10
click at [1279, 223] on span "ETH :USDT" at bounding box center [1279, 223] width 41 height 13
click at [111, 196] on div "D" at bounding box center [113, 203] width 10 height 23
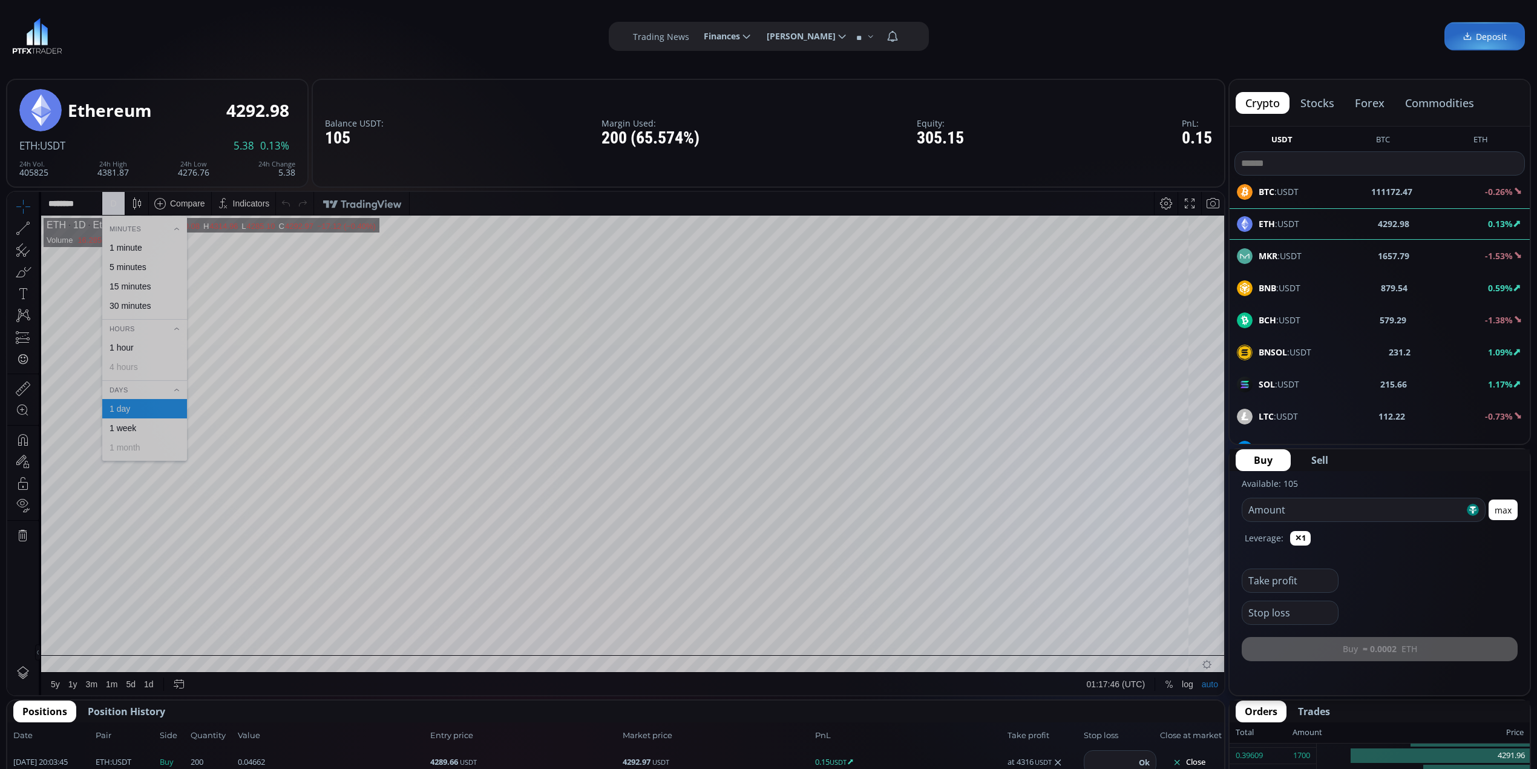
click at [114, 245] on div "1 minute" at bounding box center [126, 248] width 33 height 10
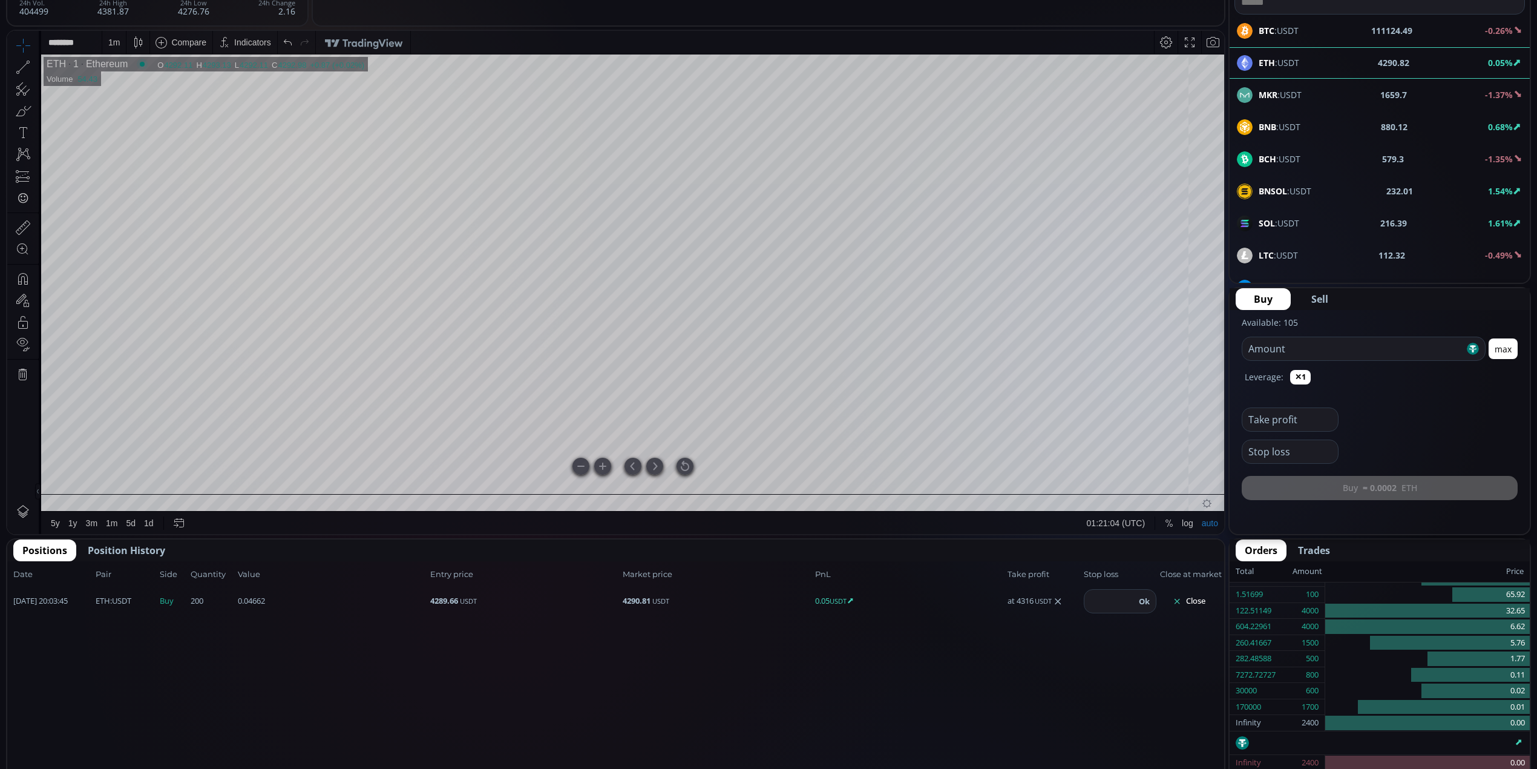
click at [689, 463] on div at bounding box center [685, 466] width 17 height 17
click at [684, 466] on div at bounding box center [685, 466] width 17 height 17
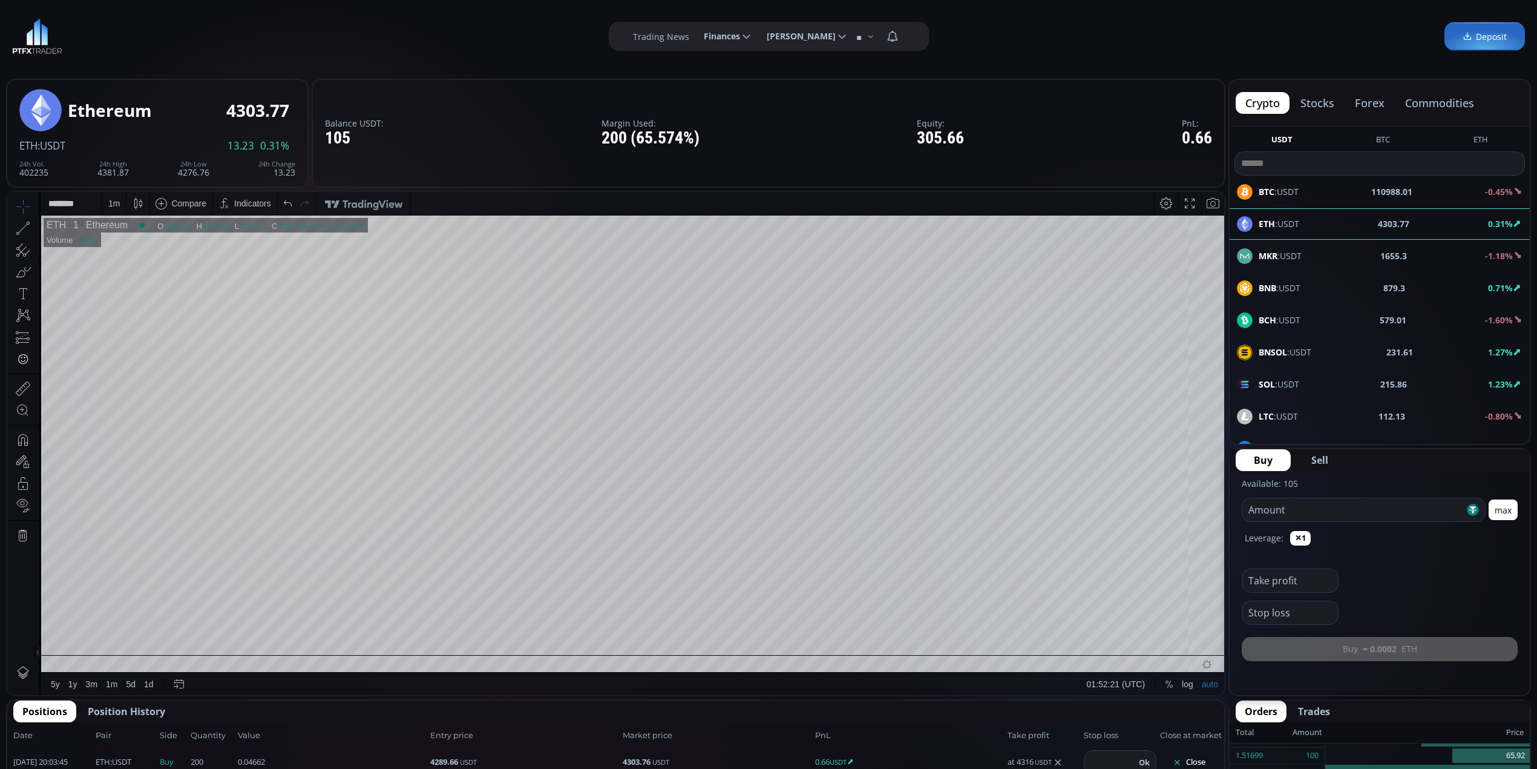
scroll to position [80, 0]
